Goal: Task Accomplishment & Management: Manage account settings

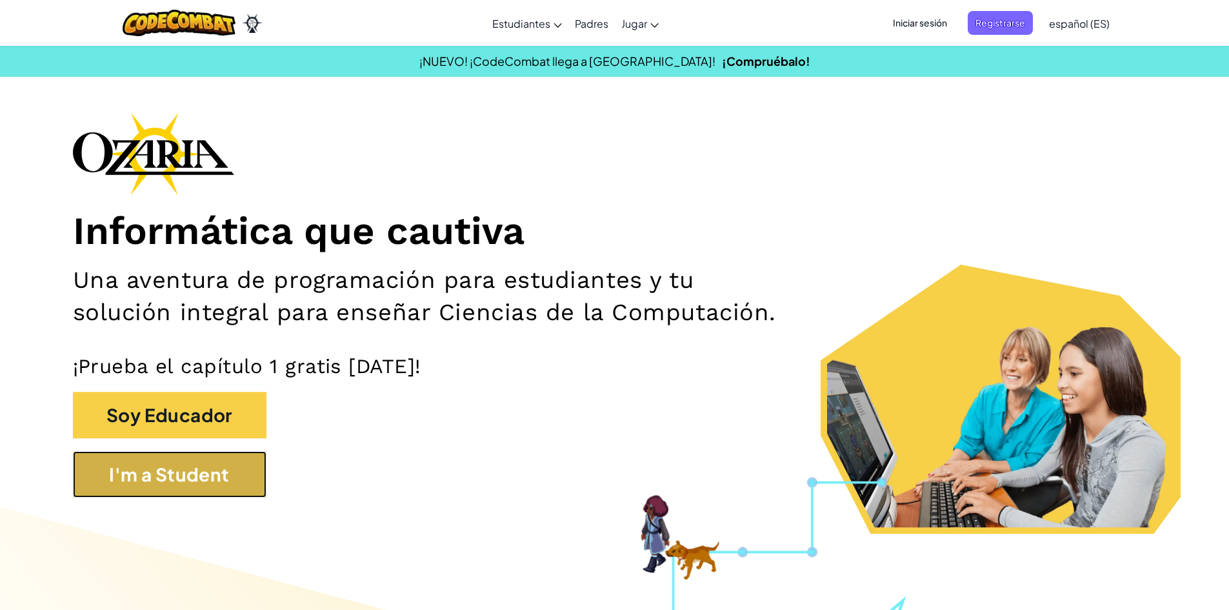
click at [212, 467] on button "I'm a Student" at bounding box center [170, 474] width 194 height 46
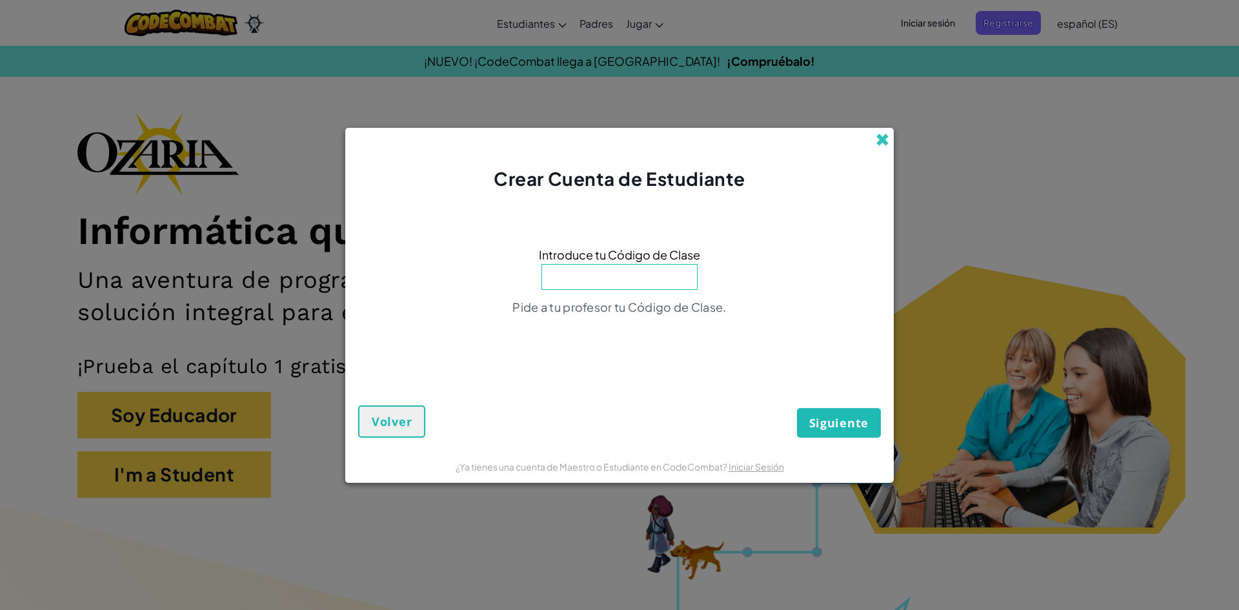
click at [881, 133] on span at bounding box center [883, 140] width 14 height 14
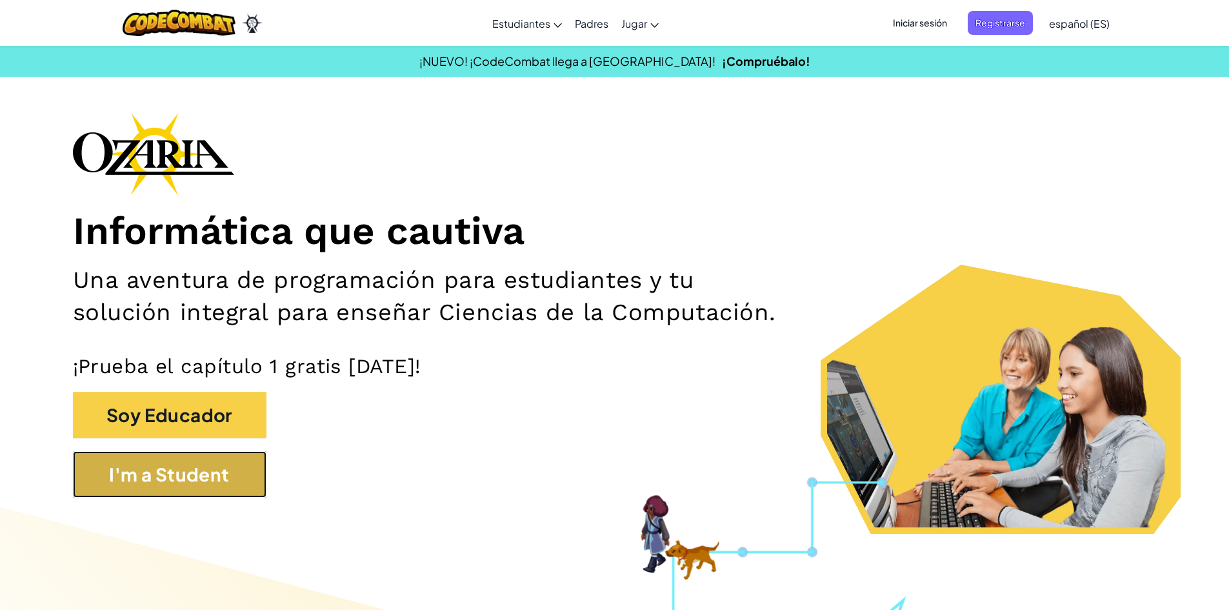
click at [179, 456] on button "I'm a Student" at bounding box center [170, 474] width 194 height 46
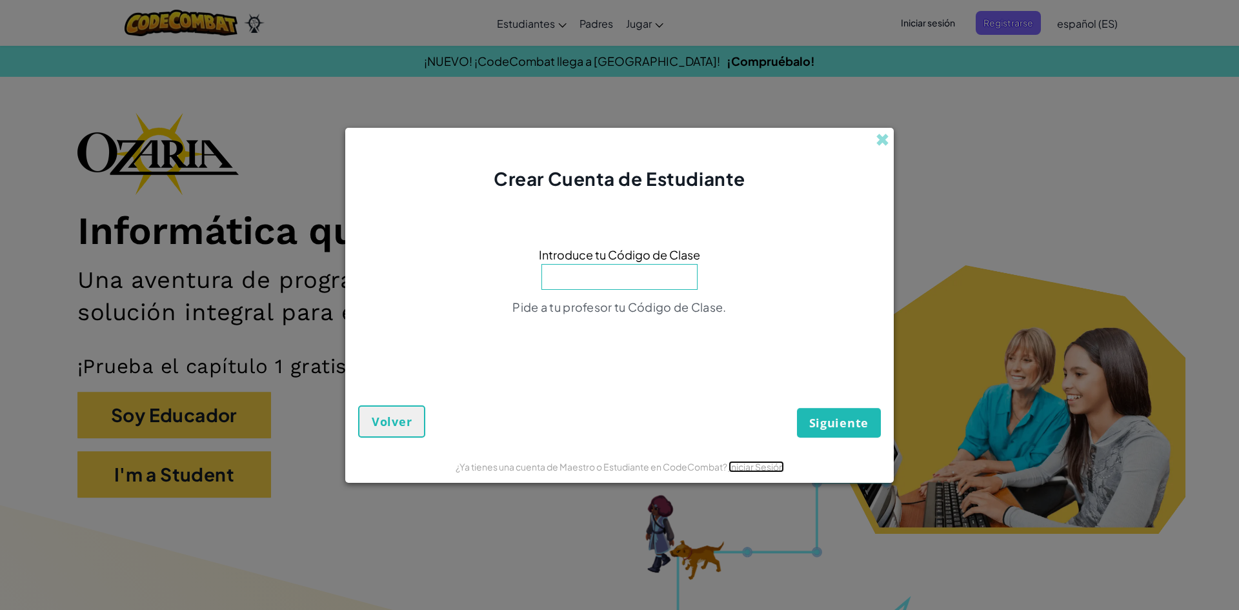
click at [747, 461] on link "Iniciar Sesión" at bounding box center [756, 467] width 55 height 12
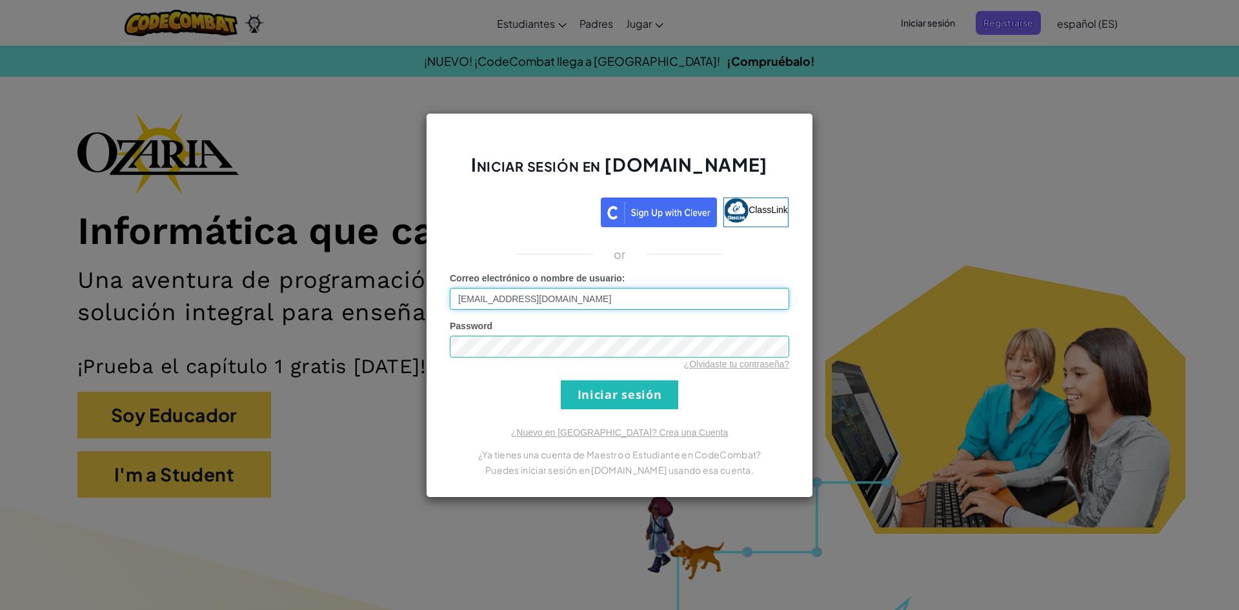
type input "[EMAIL_ADDRESS][DOMAIN_NAME]"
click at [647, 399] on input "Iniciar sesión" at bounding box center [619, 394] width 117 height 29
